Goal: Task Accomplishment & Management: Use online tool/utility

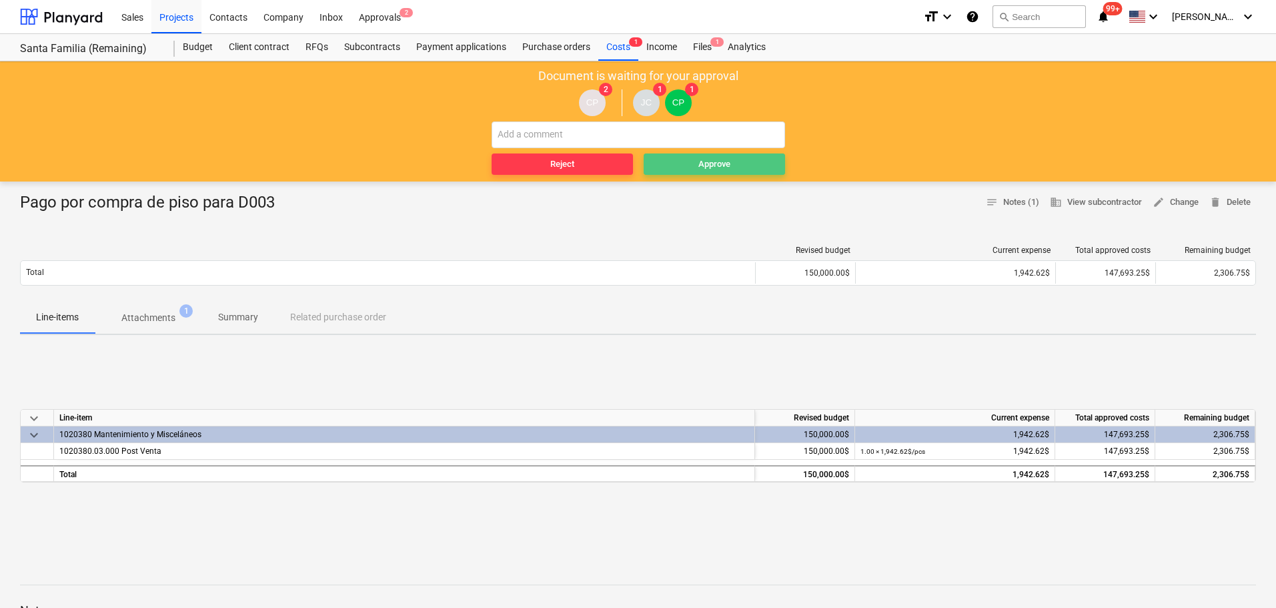
click at [700, 158] on div "Approve" at bounding box center [714, 164] width 32 height 15
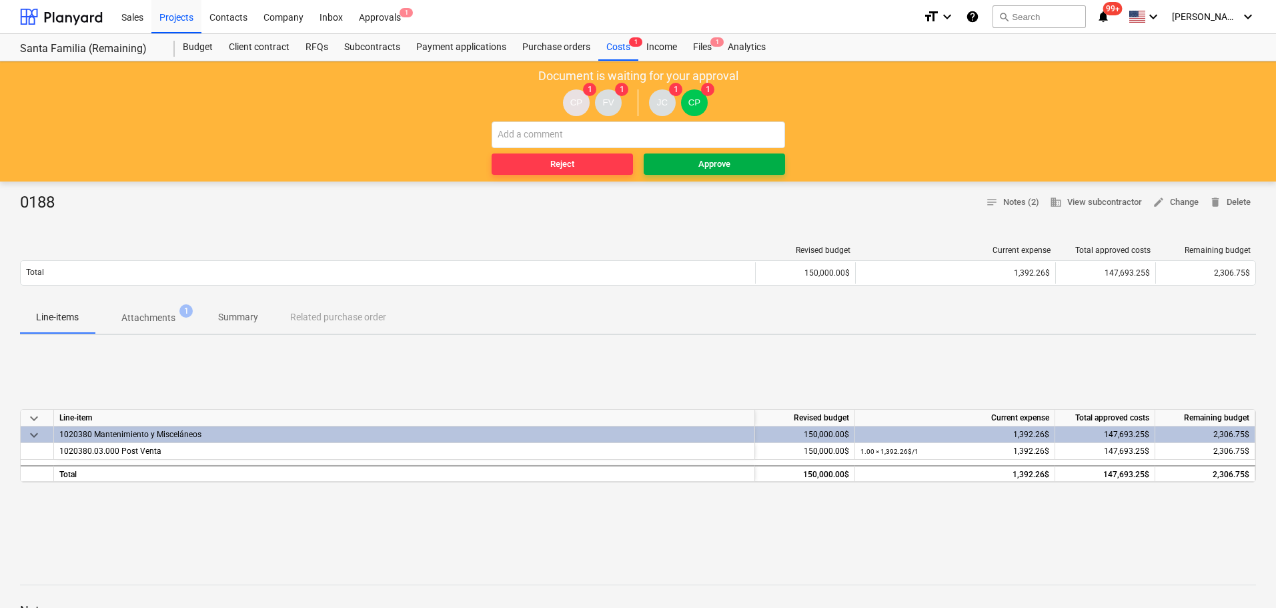
click at [710, 160] on div "Approve" at bounding box center [714, 164] width 32 height 15
